Goal: Task Accomplishment & Management: Complete application form

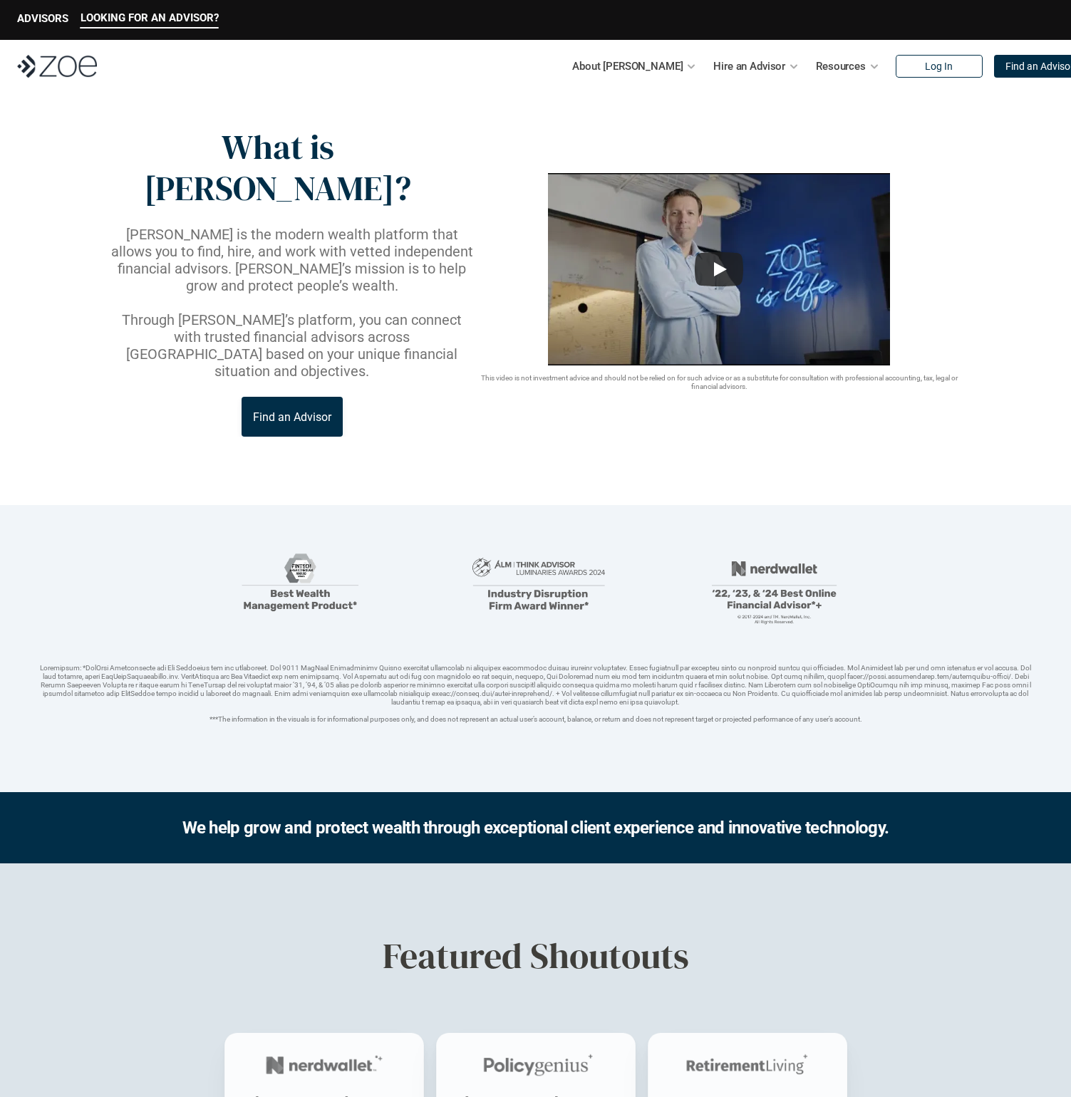
click at [78, 79] on div "About [PERSON_NAME] Hire an Advisor Resources Log In Find an Advisor" at bounding box center [535, 66] width 1071 height 53
click at [76, 72] on img at bounding box center [57, 66] width 80 height 23
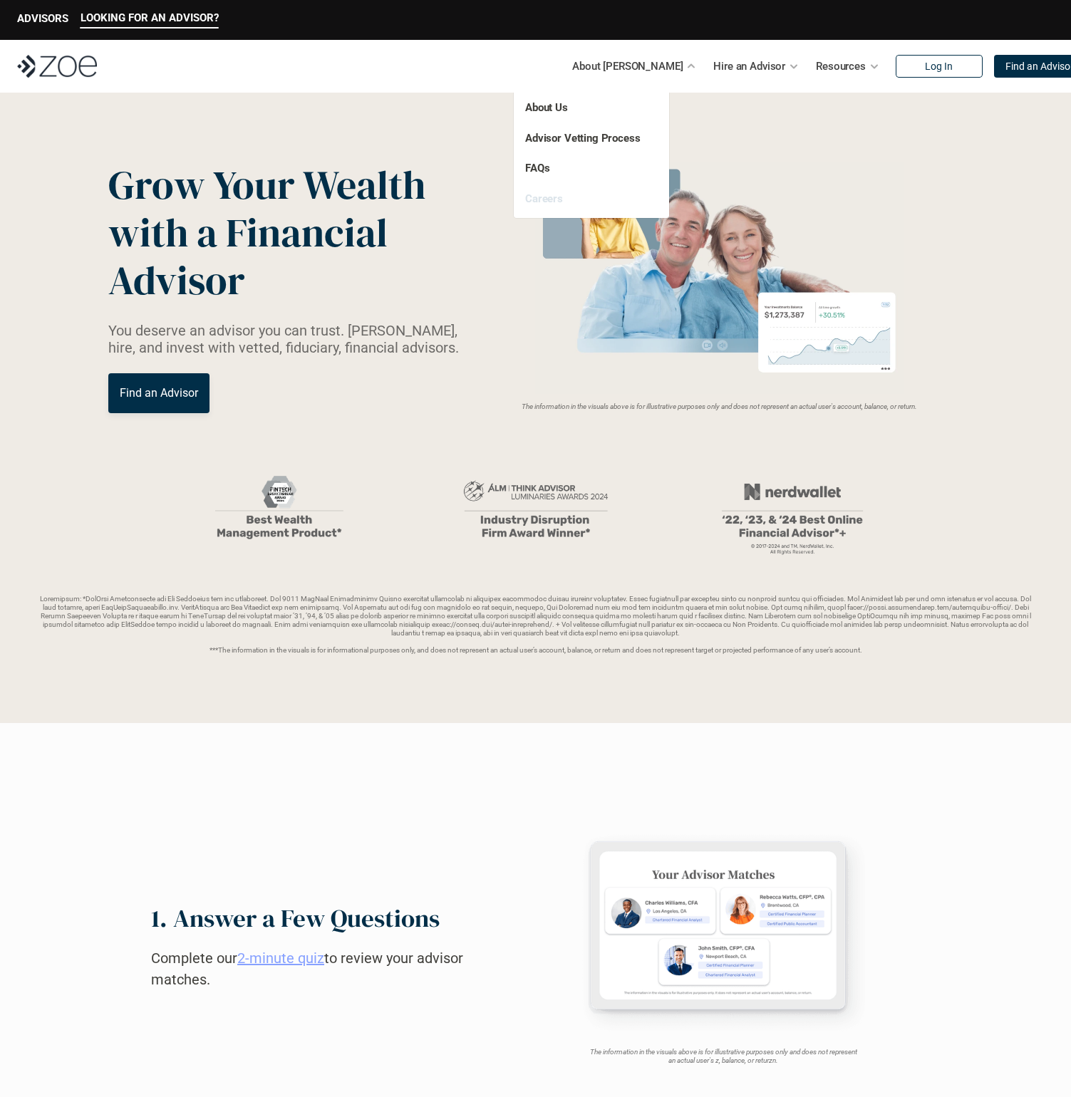
click at [543, 201] on link "Careers" at bounding box center [544, 198] width 38 height 13
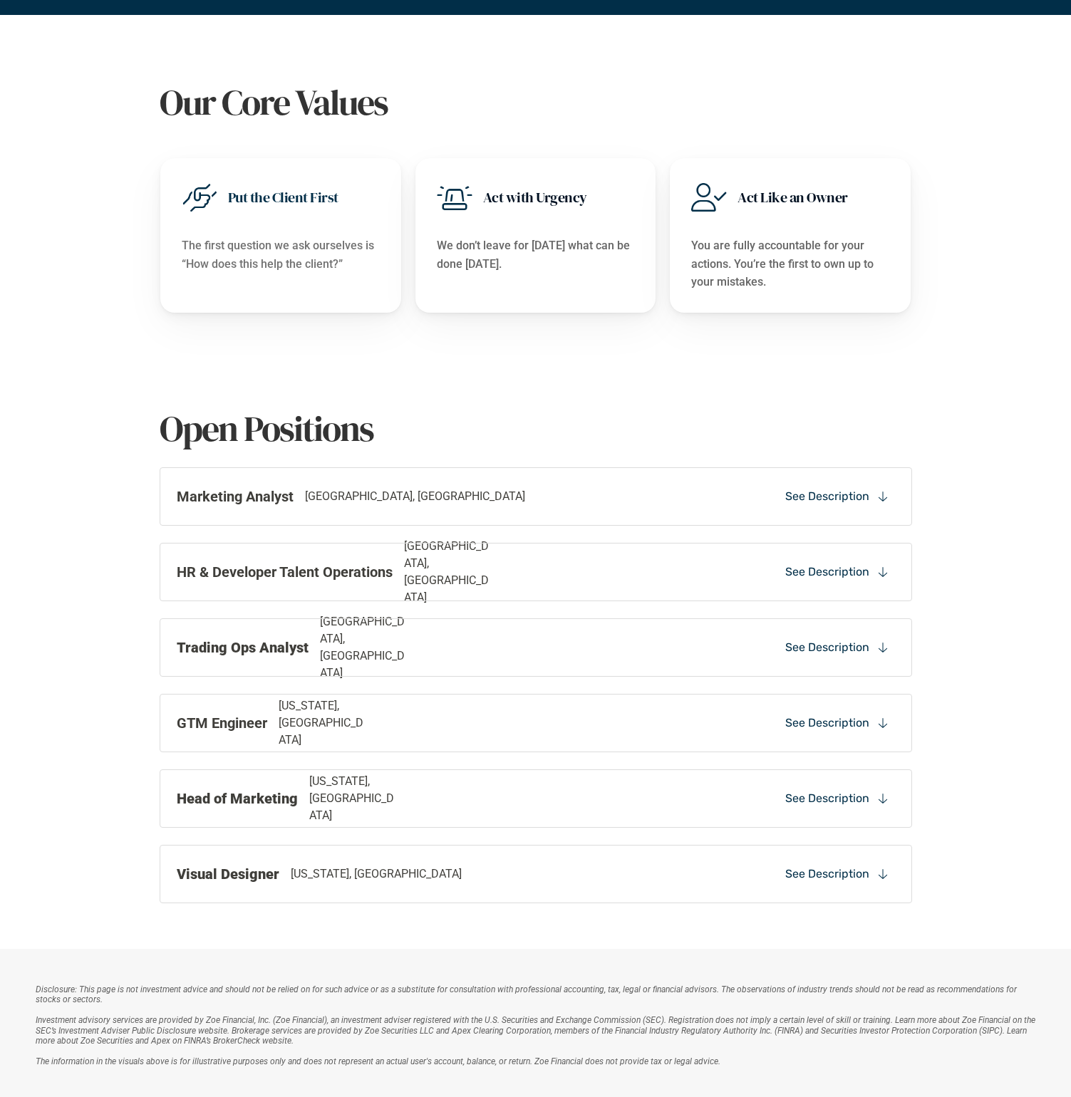
scroll to position [614, 0]
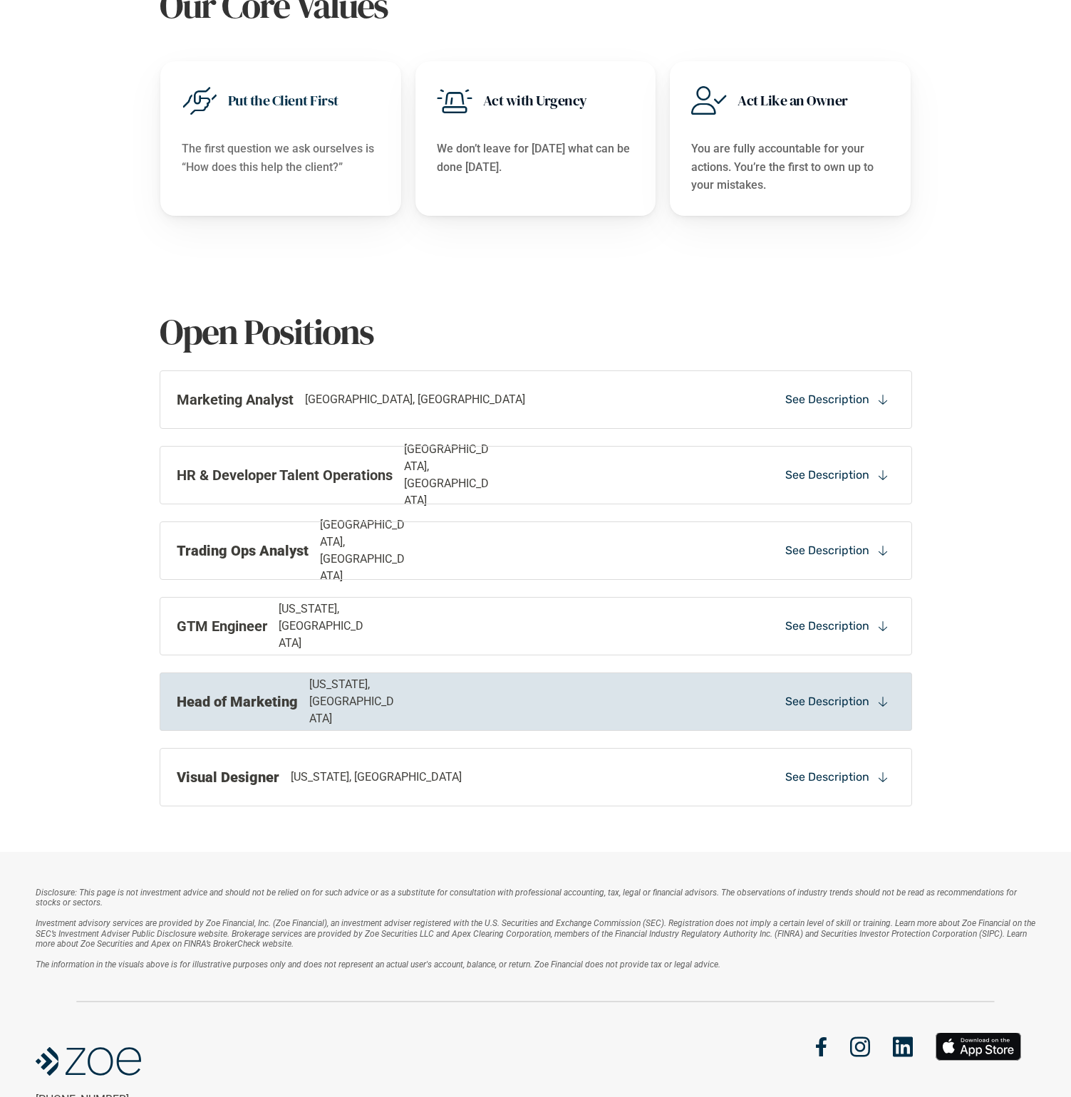
click at [296, 692] on div "Head of Marketing [US_STATE], [GEOGRAPHIC_DATA]" at bounding box center [391, 701] width 428 height 51
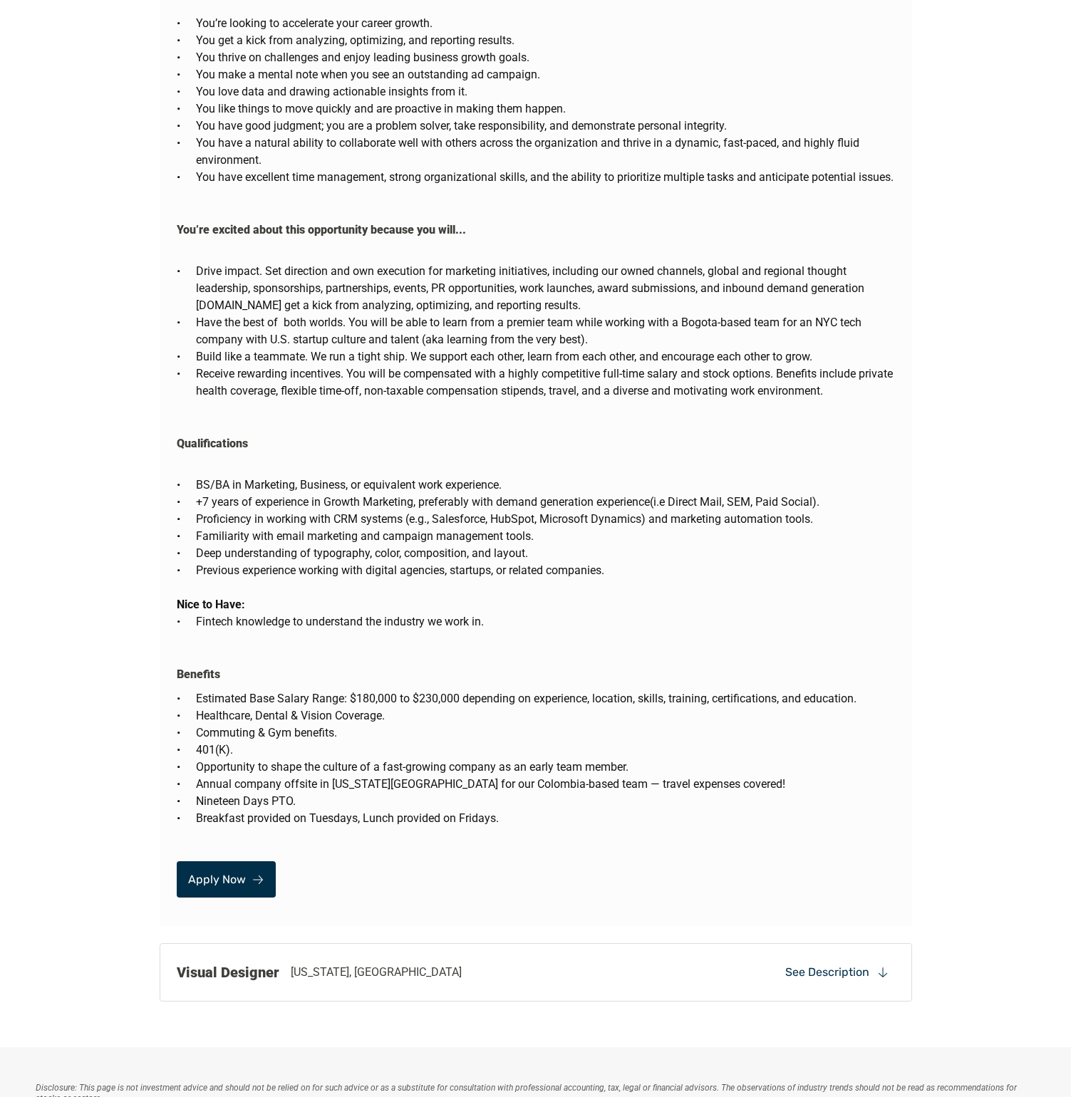
scroll to position [2233, 0]
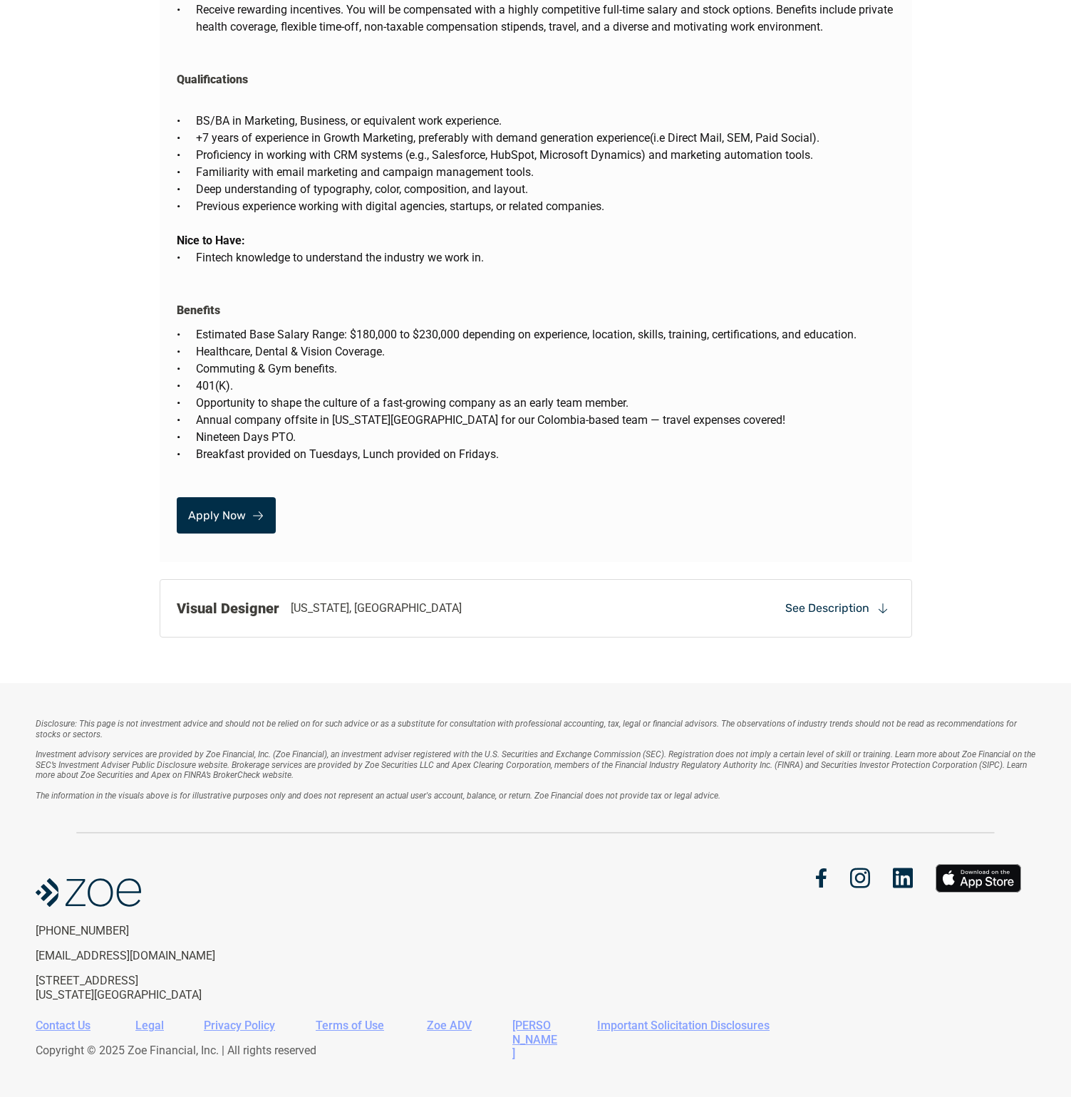
click at [231, 507] on link "Apply Now" at bounding box center [226, 515] width 99 height 36
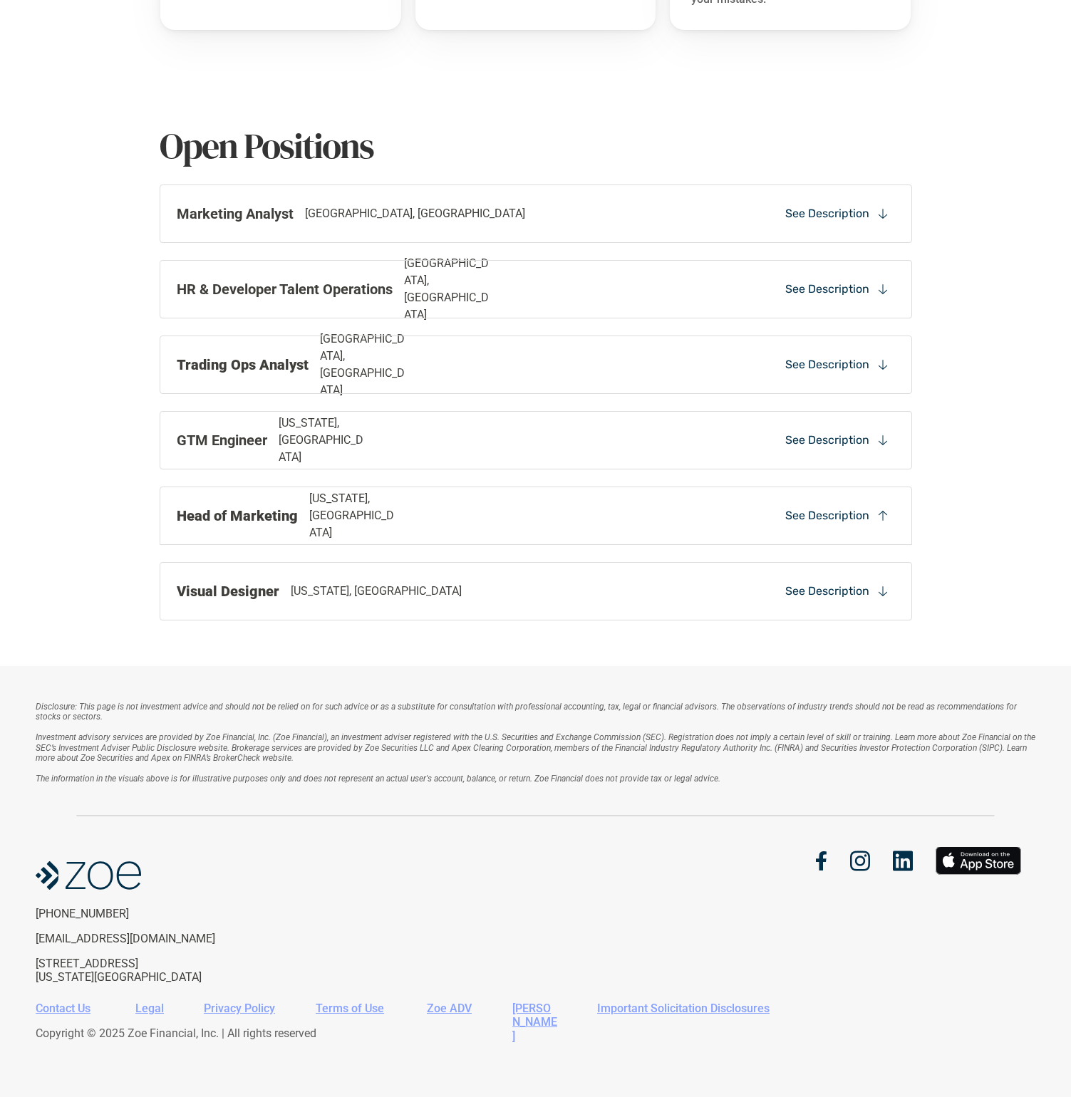
scroll to position [800, 0]
